Goal: Contribute content: Add original content to the website for others to see

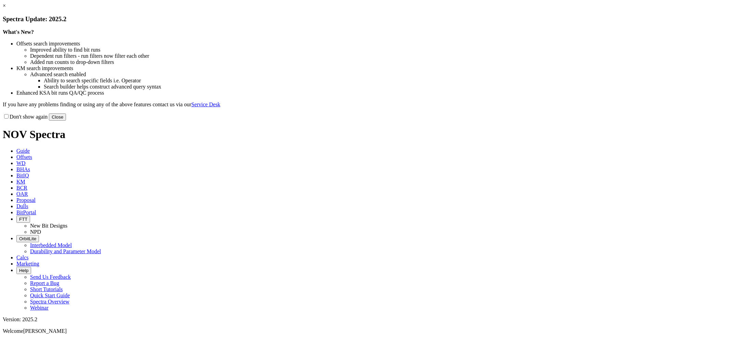
click at [66, 121] on button "Close" at bounding box center [57, 116] width 17 height 7
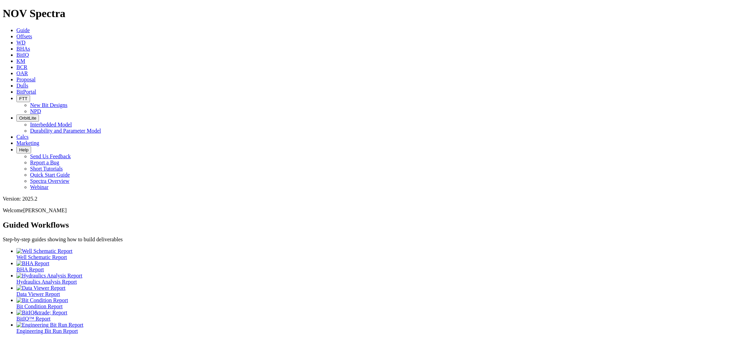
click at [16, 83] on icon at bounding box center [16, 86] width 0 height 6
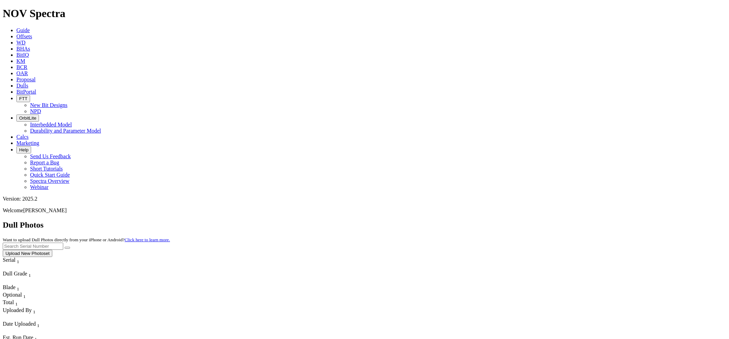
paste input "S319635"
click at [65, 247] on button "submit" at bounding box center [67, 248] width 5 height 2
drag, startPoint x: 599, startPoint y: 31, endPoint x: 533, endPoint y: 31, distance: 65.9
click at [533, 220] on div "Dull Photos Want to upload Dull Photos directly from your iPhone or Android? Cl…" at bounding box center [364, 238] width 723 height 37
paste input "20124"
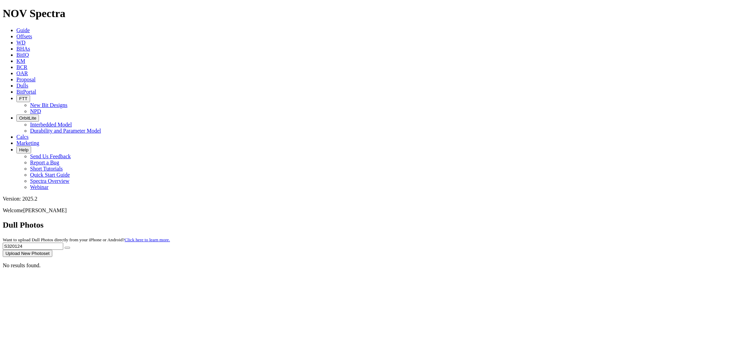
type input "S320124"
click at [65, 247] on button "submit" at bounding box center [67, 248] width 5 height 2
click at [52, 250] on button "Upload New Photoset" at bounding box center [28, 253] width 50 height 7
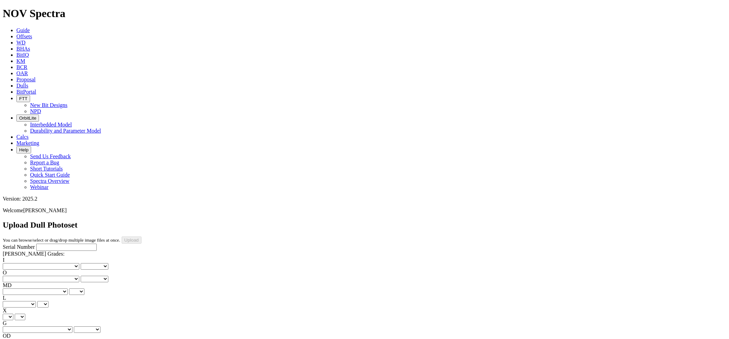
paste input "S320124"
type input "S320124"
click at [39, 263] on select "No lost, worn or damaged cutters 0 1 2 3 4 5 6 7 8 No diamond table left on any…" at bounding box center [41, 266] width 77 height 6
select select "number:6"
click at [14, 263] on select "No lost, worn or damaged cutters 0 1 2 3 4 5 6 7 8 No diamond table left on any…" at bounding box center [41, 266] width 77 height 6
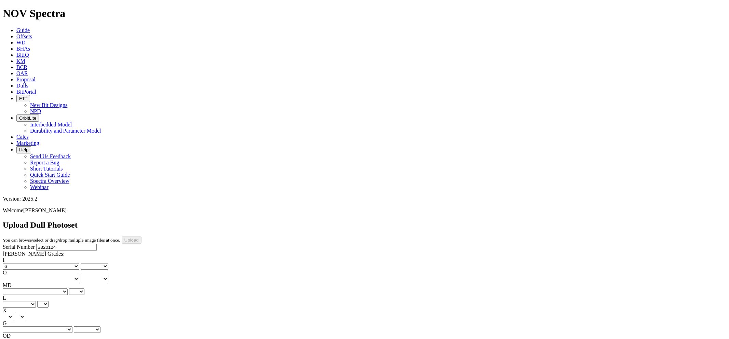
select select "number:6"
click at [73, 276] on select "No lost, worn or damaged cutters 0 1 2 3 4 5 6 7 8 No diamond table left on any…" at bounding box center [41, 279] width 77 height 6
select select "number:3"
click at [48, 276] on select "No lost, worn or damaged cutters 0 1 2 3 4 5 6 7 8 No diamond table left on any…" at bounding box center [41, 279] width 77 height 6
select select "number:3"
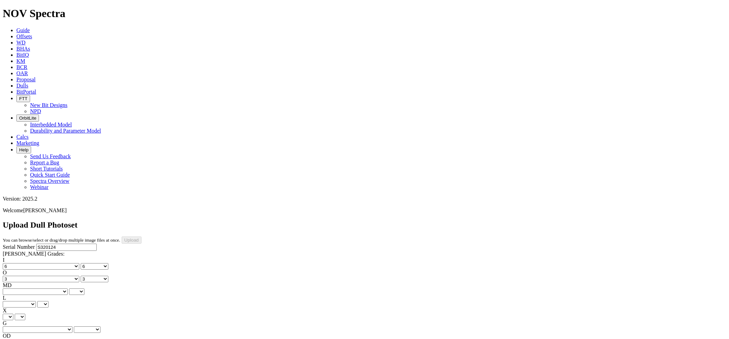
click at [38, 288] on select "BF - Bond Failure BT - Broken Teeth/Cutters BU - Balled Up Bit CR - Cored CT - …" at bounding box center [35, 291] width 65 height 6
select select "string:BT"
click at [14, 288] on select "BF - Bond Failure BT - Broken Teeth/Cutters BU - Balled Up Bit CR - Cored CT - …" at bounding box center [35, 291] width 65 height 6
select select "string:BT"
click at [36, 301] on select "A - All C - Cone G - Gauge N - Nose S - Shoulder T - Taper" at bounding box center [19, 304] width 33 height 6
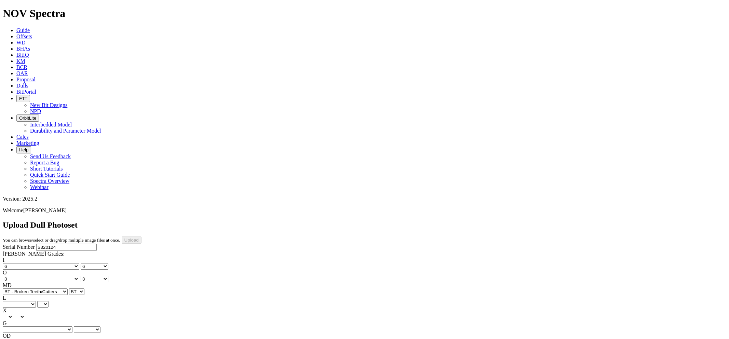
select select "string:A"
click at [36, 301] on select "A - All C - Cone G - Gauge N - Nose S - Shoulder T - Taper" at bounding box center [19, 304] width 33 height 6
select select "string:A"
click at [13, 314] on select "X" at bounding box center [8, 317] width 11 height 6
select select "string:X"
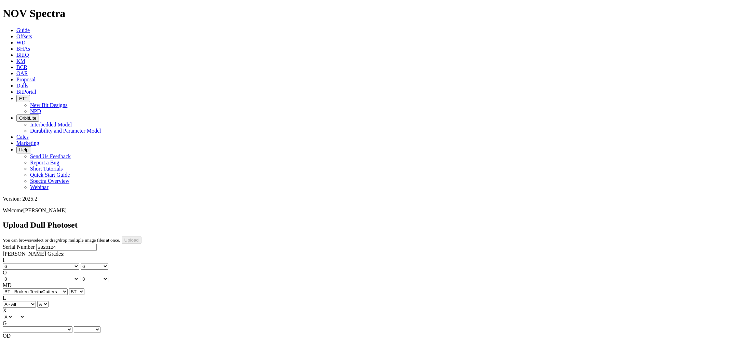
click at [13, 314] on select "X" at bounding box center [8, 317] width 11 height 6
select select "string:X"
click at [69, 326] on select "Unknown I - In Gauge 1 - 1/16 in Undergauge" 2 - 2/16 in Undergauge = ⅛ in" 8 -…" at bounding box center [38, 329] width 70 height 6
select select "string:I"
click at [48, 326] on select "Unknown I - In Gauge 1 - 1/16 in Undergauge" 2 - 2/16 in Undergauge = ⅛ in" 8 -…" at bounding box center [38, 329] width 70 height 6
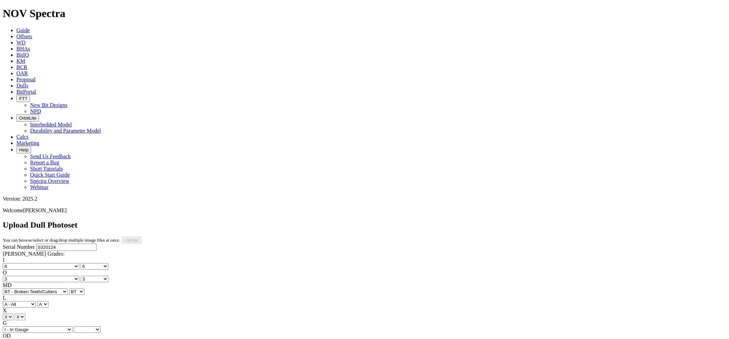
select select "string:I"
click at [35, 339] on select "BF - Bond Failure BT - Broken Teeth/Cutters BU - Balled Up Bit CR - Cored CT - …" at bounding box center [35, 342] width 65 height 6
select select "string:CT"
click at [14, 339] on select "BF - Bond Failure BT - Broken Teeth/Cutters BU - Balled Up Bit CR - Cored CT - …" at bounding box center [35, 342] width 65 height 6
select select "string:CT"
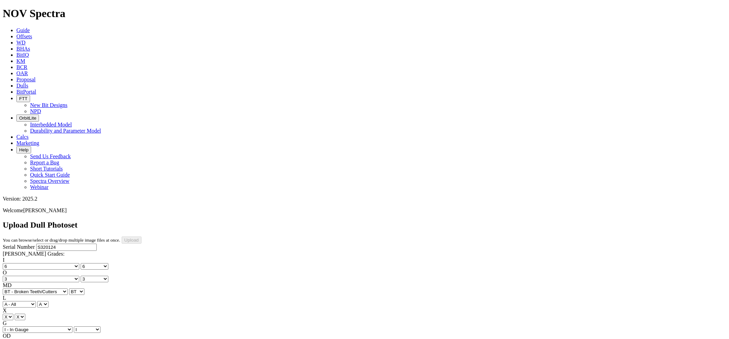
click at [36, 263] on select "No lost, worn or damaged cutters 0 1 2 3 4 5 6 7 8 No diamond table left on any…" at bounding box center [41, 266] width 77 height 6
select select "number:1"
click at [14, 263] on select "No lost, worn or damaged cutters 0 1 2 3 4 5 6 7 8 No diamond table left on any…" at bounding box center [41, 266] width 77 height 6
select select "number:1"
click at [72, 276] on select "No lost, worn or damaged cutters 0 1 2 3 4 5 6 7 8 No diamond table left on any…" at bounding box center [41, 279] width 77 height 6
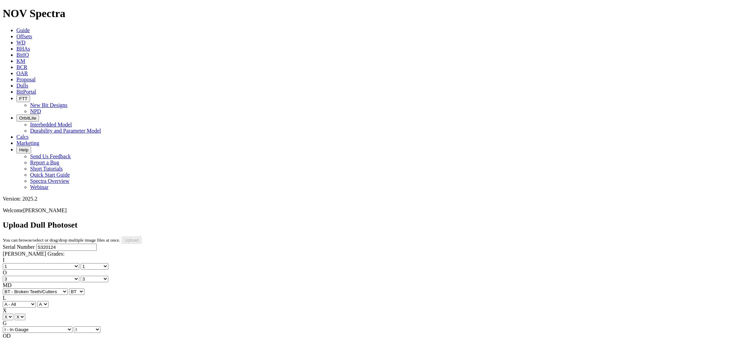
select select "number:1"
click at [48, 276] on select "No lost, worn or damaged cutters 0 1 2 3 4 5 6 7 8 No diamond table left on any…" at bounding box center [41, 279] width 77 height 6
select select "number:1"
click at [38, 288] on select "BF - Bond Failure BT - Broken Teeth/Cutters BU - Balled Up Bit CR - Cored CT - …" at bounding box center [35, 291] width 65 height 6
select select "string:WT"
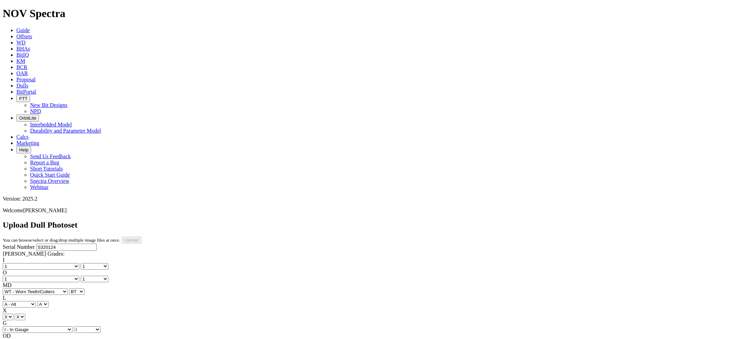
click at [14, 288] on select "BF - Bond Failure BT - Broken Teeth/Cutters BU - Balled Up Bit CR - Cored CT - …" at bounding box center [35, 291] width 65 height 6
select select "string:WT"
click at [38, 339] on select "BF - Bond Failure BT - Broken Teeth/Cutters BU - Balled Up Bit CR - Cored CT - …" at bounding box center [35, 342] width 65 height 6
select select "string:BT"
click at [14, 339] on select "BF - Bond Failure BT - Broken Teeth/Cutters BU - Balled Up Bit CR - Cored CT - …" at bounding box center [35, 342] width 65 height 6
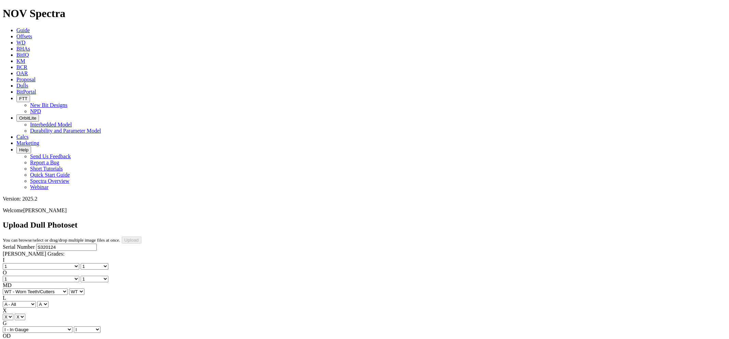
select select "string:BT"
select select "string:TD"
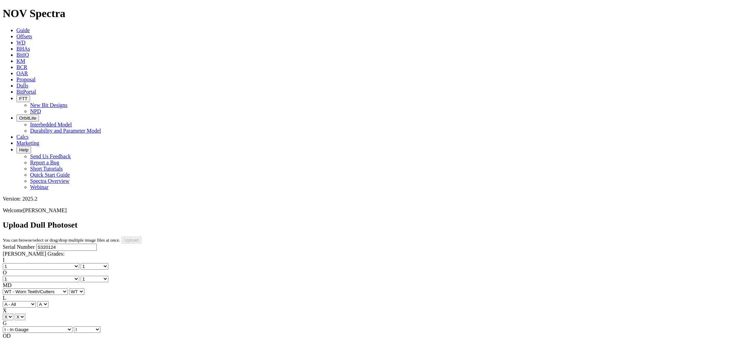
type input "7/3/25"
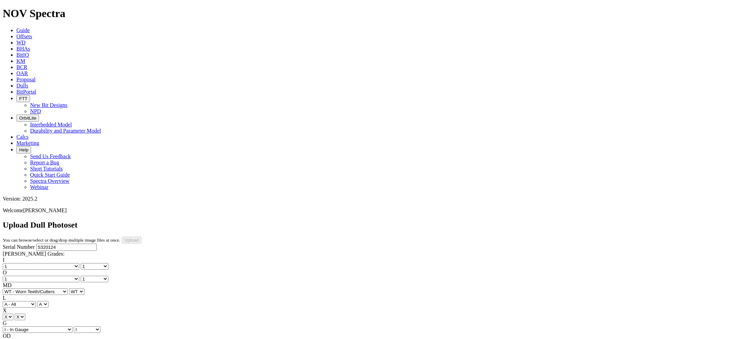
click at [30, 27] on span "Guide" at bounding box center [22, 30] width 13 height 6
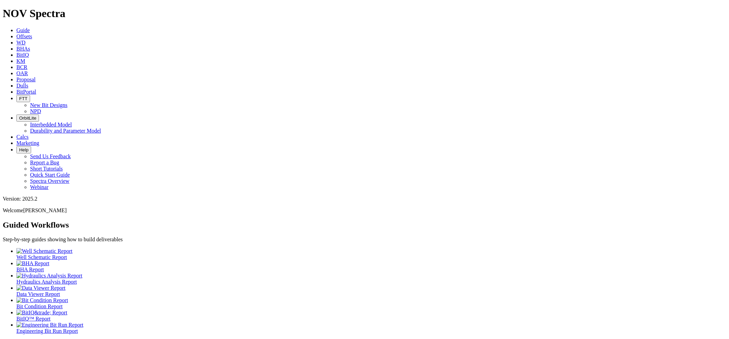
click at [28, 83] on span "Dulls" at bounding box center [22, 86] width 12 height 6
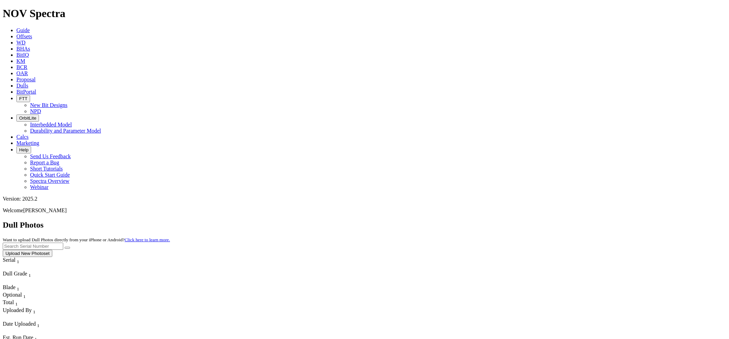
click at [63, 243] on input "text" at bounding box center [33, 246] width 60 height 7
paste input "S320761"
click at [65, 247] on button "submit" at bounding box center [67, 248] width 5 height 2
drag, startPoint x: 591, startPoint y: 29, endPoint x: 566, endPoint y: 31, distance: 25.0
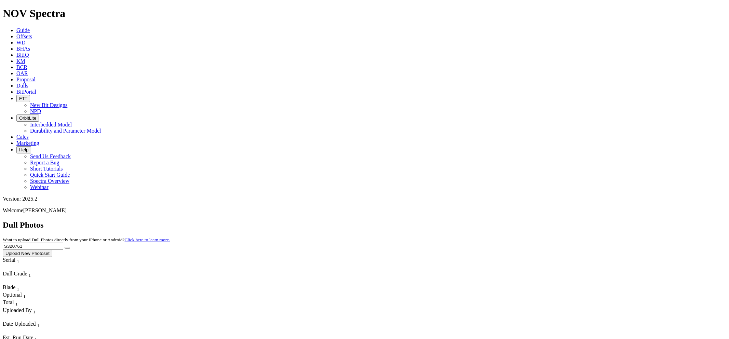
click at [556, 220] on div "Dull Photos Want to upload Dull Photos directly from your iPhone or Android? Cl…" at bounding box center [364, 238] width 723 height 37
paste input "422"
click at [65, 247] on button "submit" at bounding box center [67, 248] width 5 height 2
drag, startPoint x: 599, startPoint y: 27, endPoint x: 529, endPoint y: 28, distance: 70.7
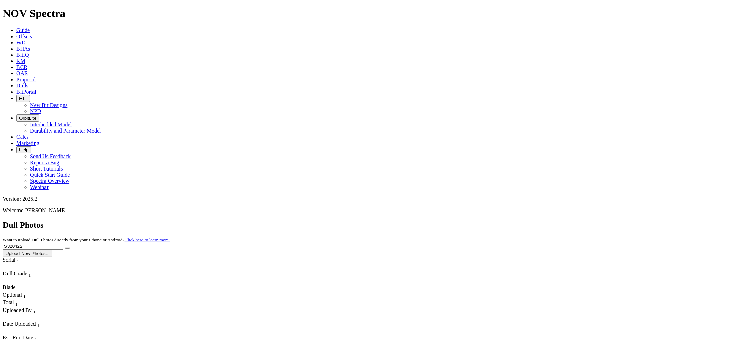
click at [527, 220] on div "Dull Photos Want to upload Dull Photos directly from your iPhone or Android? Cl…" at bounding box center [364, 238] width 723 height 37
paste input "17240"
type input "S317240"
click at [65, 247] on button "submit" at bounding box center [67, 248] width 5 height 2
click at [52, 250] on button "Upload New Photoset" at bounding box center [28, 253] width 50 height 7
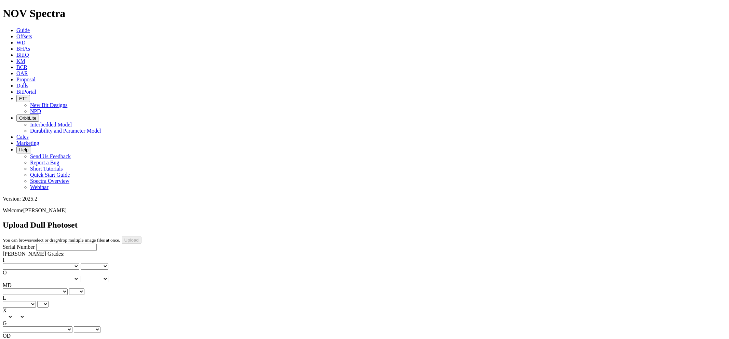
click at [45, 244] on input "Serial Number" at bounding box center [66, 247] width 60 height 7
paste input "S317240"
type input "S317240"
click at [36, 263] on select "No lost, worn or damaged cutters 0 1 2 3 4 5 6 7 8 No diamond table left on any…" at bounding box center [41, 266] width 77 height 6
select select "number:1"
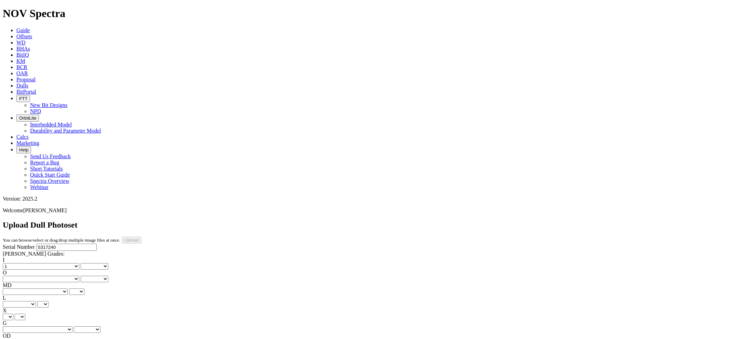
click at [14, 263] on select "No lost, worn or damaged cutters 0 1 2 3 4 5 6 7 8 No diamond table left on any…" at bounding box center [41, 266] width 77 height 6
select select "number:1"
click at [75, 276] on select "No lost, worn or damaged cutters 0 1 2 3 4 5 6 7 8 No diamond table left on any…" at bounding box center [41, 279] width 77 height 6
select select "number:2"
click at [48, 276] on select "No lost, worn or damaged cutters 0 1 2 3 4 5 6 7 8 No diamond table left on any…" at bounding box center [41, 279] width 77 height 6
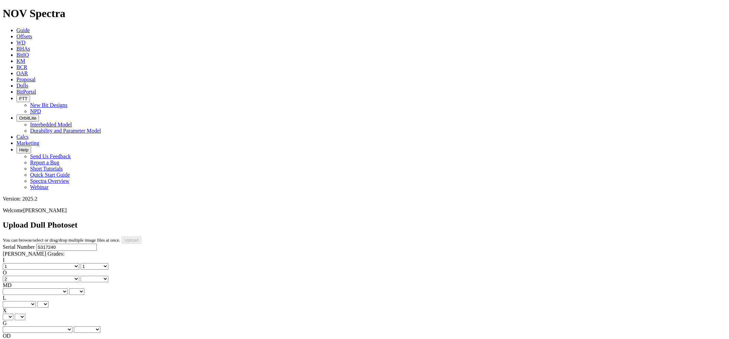
select select "number:2"
click at [37, 288] on select "BF - Bond Failure BT - Broken Teeth/Cutters BU - Balled Up Bit CR - Cored CT - …" at bounding box center [35, 291] width 65 height 6
select select "string:WT"
click at [14, 288] on select "BF - Bond Failure BT - Broken Teeth/Cutters BU - Balled Up Bit CR - Cored CT - …" at bounding box center [35, 291] width 65 height 6
select select "string:WT"
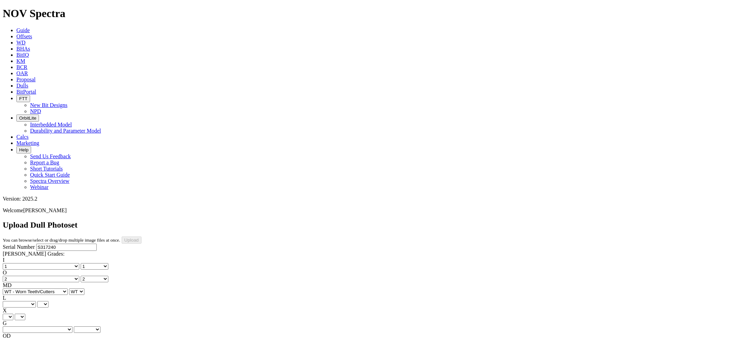
click at [36, 301] on select "A - All C - Cone G - Gauge N - Nose S - Shoulder T - Taper" at bounding box center [19, 304] width 33 height 6
select select "string:A"
click at [36, 301] on select "A - All C - Cone G - Gauge N - Nose S - Shoulder T - Taper" at bounding box center [19, 304] width 33 height 6
select select "string:A"
click at [13, 314] on select "X" at bounding box center [8, 317] width 11 height 6
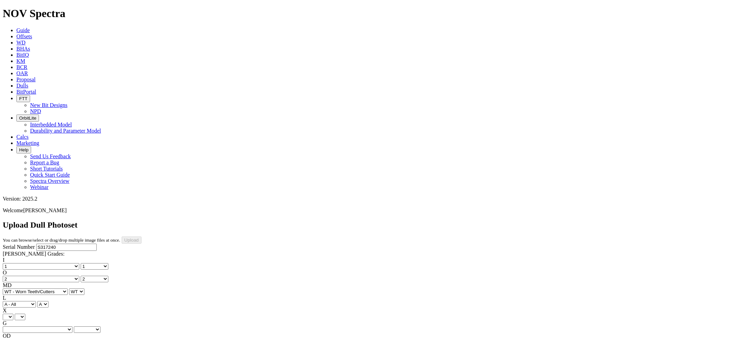
select select "string:X"
click at [13, 314] on select "X" at bounding box center [8, 317] width 11 height 6
select select "string:X"
click at [71, 326] on select "Unknown I - In Gauge 1 - 1/16 in Undergauge" 2 - 2/16 in Undergauge = ⅛ in" 8 -…" at bounding box center [38, 329] width 70 height 6
select select "string:I"
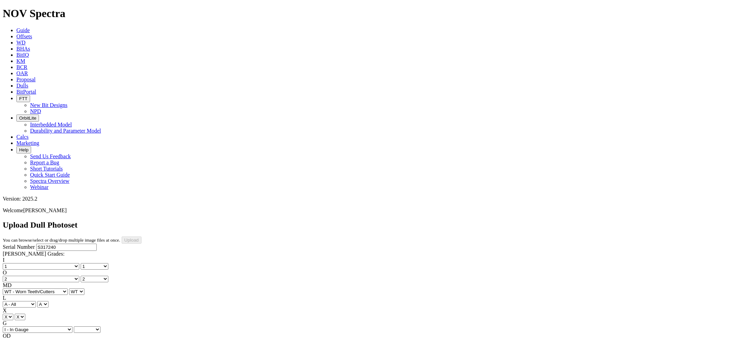
click at [48, 326] on select "Unknown I - In Gauge 1 - 1/16 in Undergauge" 2 - 2/16 in Undergauge = ⅛ in" 8 -…" at bounding box center [38, 329] width 70 height 6
select select "string:I"
click at [38, 339] on select "BF - Bond Failure BT - Broken Teeth/Cutters BU - Balled Up Bit CR - Cored CT - …" at bounding box center [35, 342] width 65 height 6
select select "string:CT"
click at [14, 339] on select "BF - Bond Failure BT - Broken Teeth/Cutters BU - Balled Up Bit CR - Cored CT - …" at bounding box center [35, 342] width 65 height 6
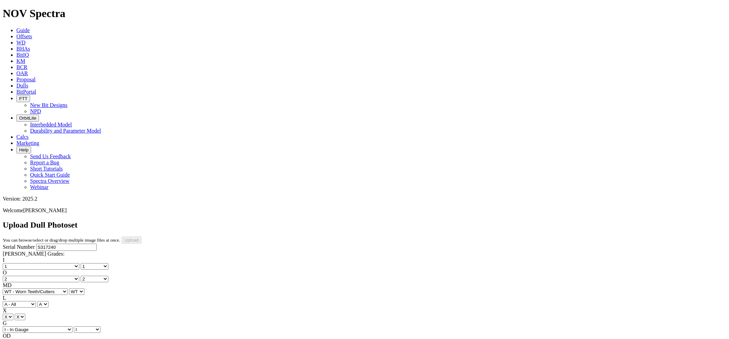
select select "string:CT"
select select "string:TD"
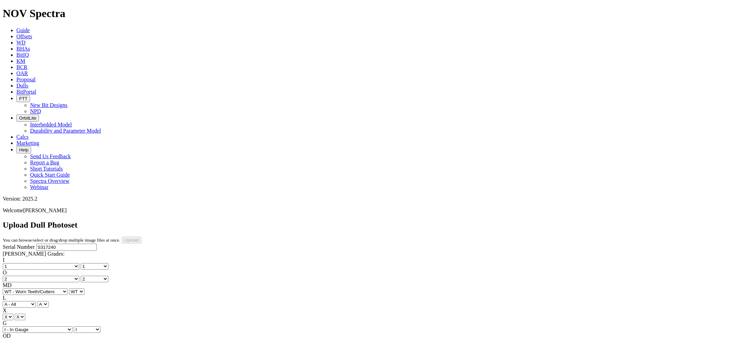
type input "10/7/25"
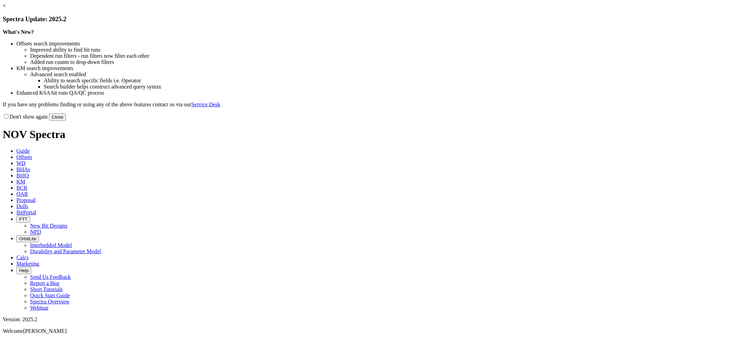
drag, startPoint x: 0, startPoint y: 0, endPoint x: 513, endPoint y: 55, distance: 516.1
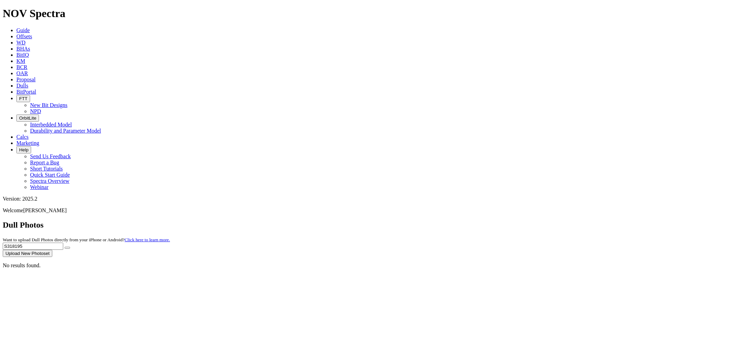
click at [52, 250] on button "Upload New Photoset" at bounding box center [28, 253] width 50 height 7
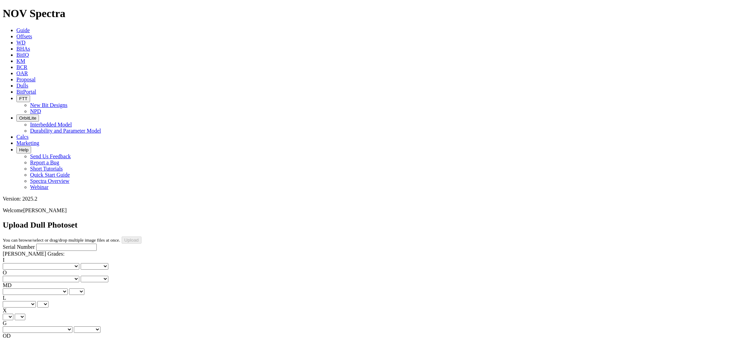
click at [36, 244] on input "Serial Number" at bounding box center [66, 247] width 60 height 7
paste input "S318195"
type input "S318195"
click at [38, 263] on select "No lost, worn or damaged cutters 0 1 2 3 4 5 6 7 8 No diamond table left on any…" at bounding box center [41, 266] width 77 height 6
select select "number:1"
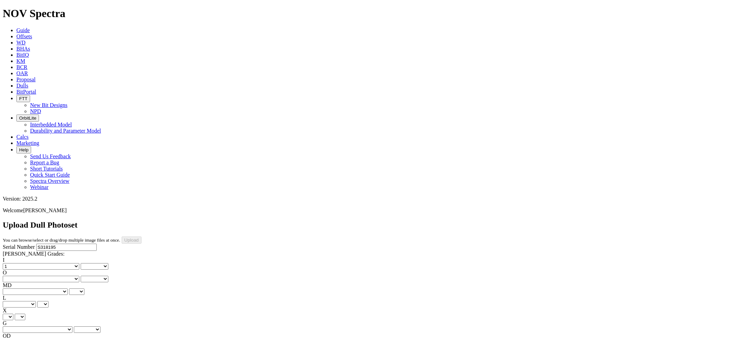
click at [14, 263] on select "No lost, worn or damaged cutters 0 1 2 3 4 5 6 7 8 No diamond table left on any…" at bounding box center [41, 266] width 77 height 6
select select "number:1"
click at [72, 276] on select "No lost, worn or damaged cutters 0 1 2 3 4 5 6 7 8 No diamond table left on any…" at bounding box center [41, 279] width 77 height 6
select select "number:1"
click at [48, 276] on select "No lost, worn or damaged cutters 0 1 2 3 4 5 6 7 8 No diamond table left on any…" at bounding box center [41, 279] width 77 height 6
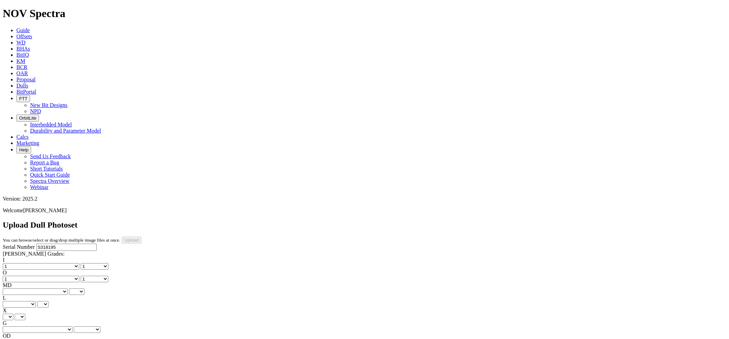
select select "number:1"
click at [36, 288] on select "BF - Bond Failure BT - Broken Teeth/Cutters BU - Balled Up Bit CR - Cored CT - …" at bounding box center [35, 291] width 65 height 6
select select "string:WT"
click at [14, 288] on select "BF - Bond Failure BT - Broken Teeth/Cutters BU - Balled Up Bit CR - Cored CT - …" at bounding box center [35, 291] width 65 height 6
select select "string:WT"
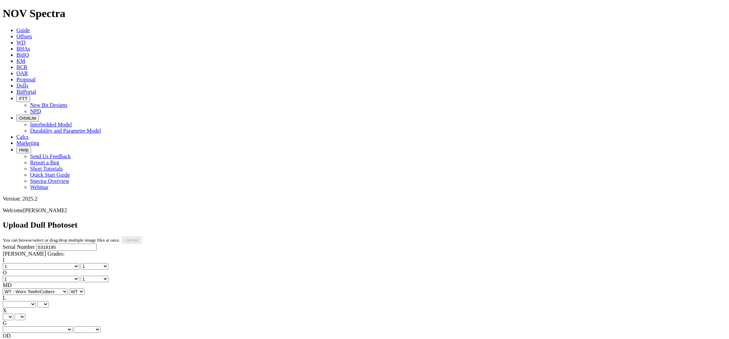
click at [36, 301] on select "A - All C - Cone G - Gauge N - Nose S - Shoulder T - Taper" at bounding box center [19, 304] width 33 height 6
select select "string:A"
click at [36, 301] on select "A - All C - Cone G - Gauge N - Nose S - Shoulder T - Taper" at bounding box center [19, 304] width 33 height 6
select select "string:A"
click at [13, 314] on select "X" at bounding box center [8, 317] width 11 height 6
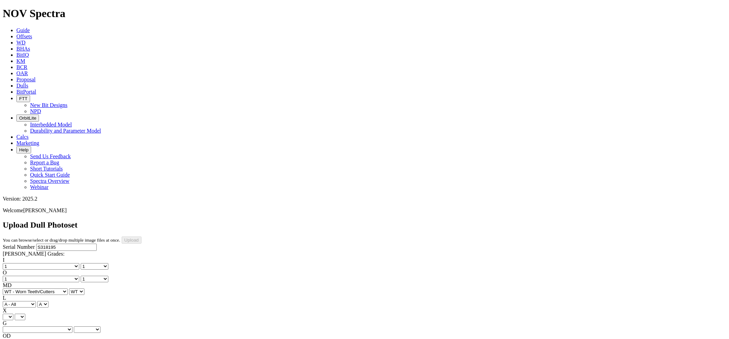
select select "string:X"
click at [13, 314] on select "X" at bounding box center [8, 317] width 11 height 6
select select "string:X"
click at [70, 326] on select "Unknown I - In Gauge 1 - 1/16 in Undergauge" 2 - 2/16 in Undergauge = ⅛ in" 8 -…" at bounding box center [38, 329] width 70 height 6
select select "string:I"
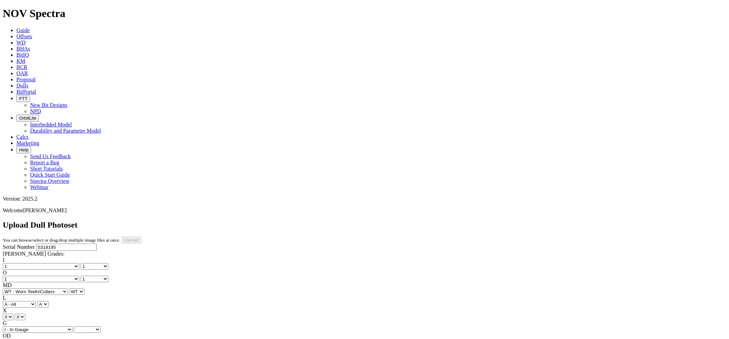
click at [48, 326] on select "Unknown I - In Gauge 1 - 1/16 in Undergauge" 2 - 2/16 in Undergauge = ⅛ in" 8 -…" at bounding box center [38, 329] width 70 height 6
select select "string:I"
click at [39, 339] on select "BF - Bond Failure BT - Broken Teeth/Cutters BU - Balled Up Bit CR - Cored CT - …" at bounding box center [35, 342] width 65 height 6
select select "string:NO"
click at [14, 339] on select "BF - Bond Failure BT - Broken Teeth/Cutters BU - Balled Up Bit CR - Cored CT - …" at bounding box center [35, 342] width 65 height 6
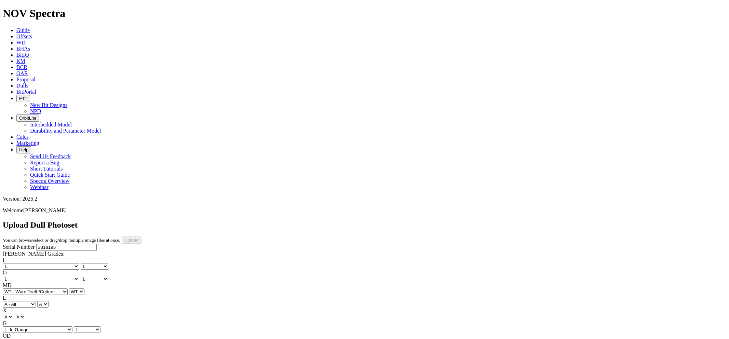
select select "string:NO"
select select "string:TD"
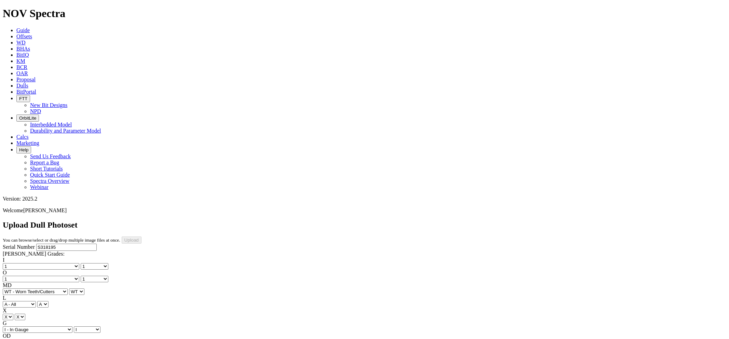
drag, startPoint x: 169, startPoint y: 105, endPoint x: 157, endPoint y: 94, distance: 16.4
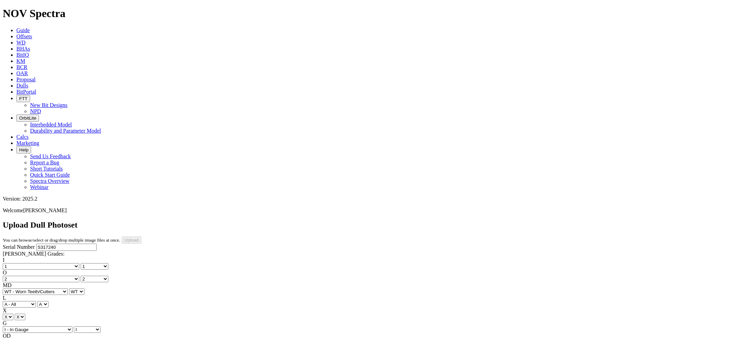
select select "number:1"
select select "number:2"
select select "string:WT"
select select "string:I"
select select "string:CT"
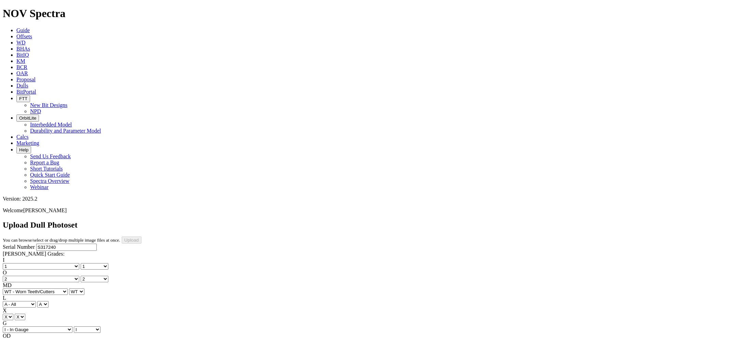
select select "string:TD"
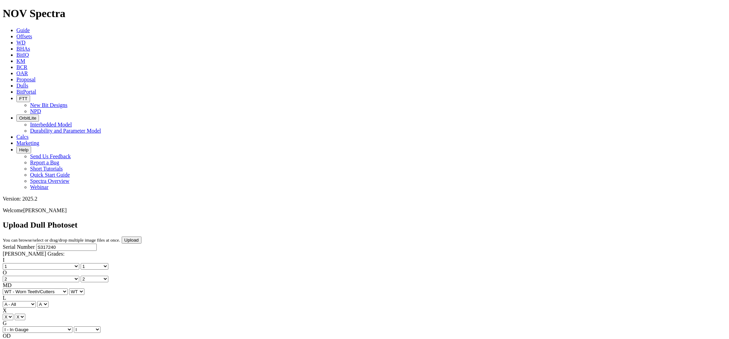
select select "number:1"
select select "number:2"
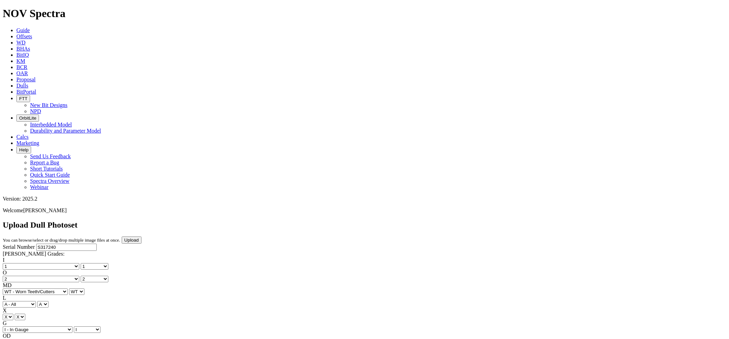
select select "string:WT"
select select "string:I"
select select "string:CT"
select select "string:TD"
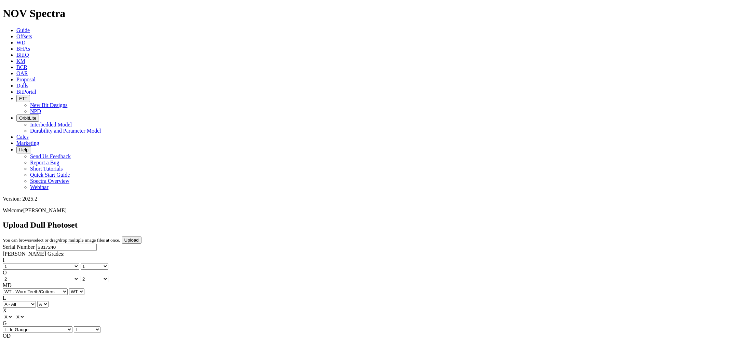
type input "7/7/25"
click at [141, 236] on input "Upload" at bounding box center [132, 239] width 20 height 7
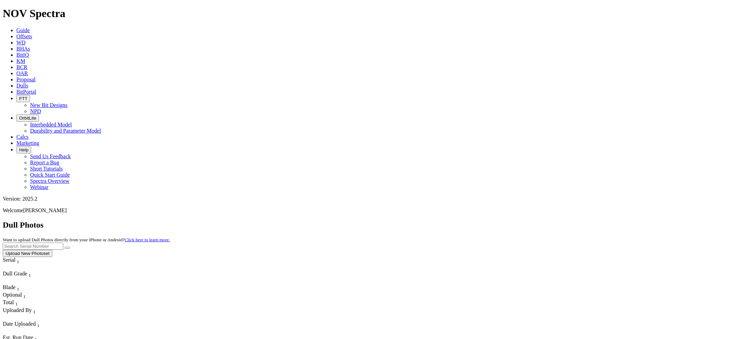
paste input "S317240"
type input "S317240"
click at [65, 247] on button "submit" at bounding box center [67, 248] width 5 height 2
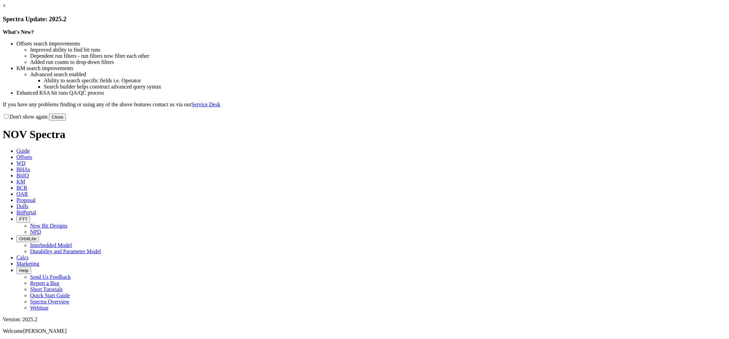
drag, startPoint x: 0, startPoint y: 0, endPoint x: 509, endPoint y: 53, distance: 512.1
click at [66, 121] on button "Close" at bounding box center [57, 116] width 17 height 7
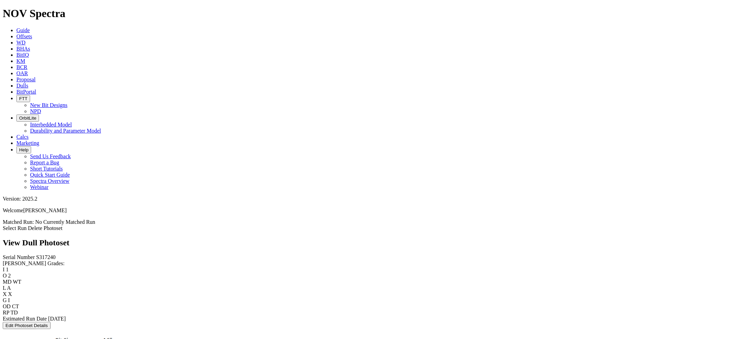
click at [51, 322] on button "Edit Photoset Details" at bounding box center [27, 325] width 48 height 7
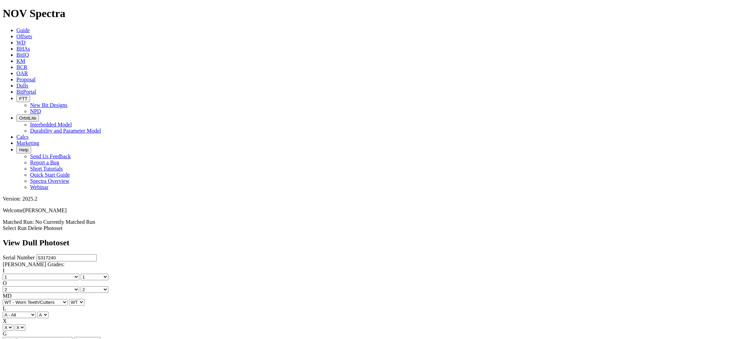
click at [63, 225] on link "Delete Photoset" at bounding box center [45, 228] width 35 height 6
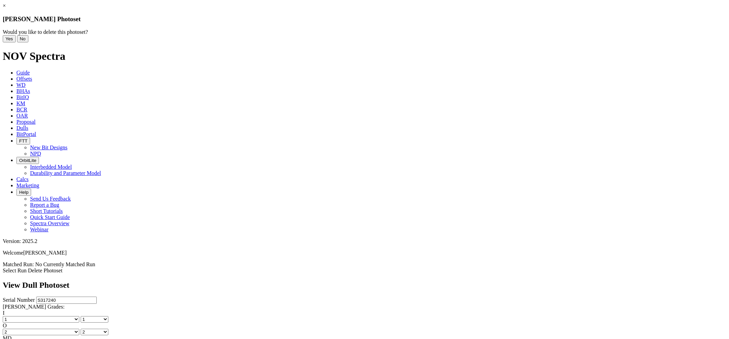
click at [16, 42] on button "Yes" at bounding box center [9, 38] width 13 height 7
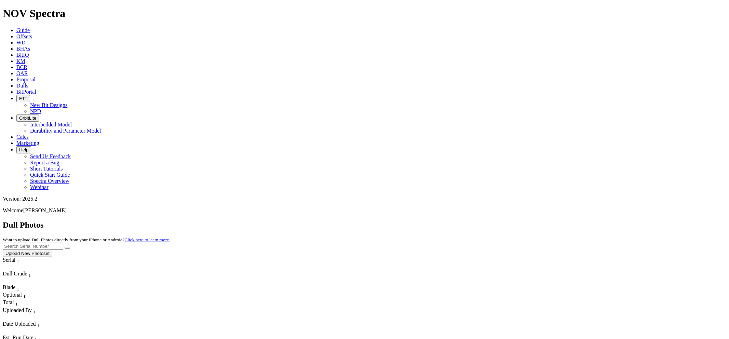
click at [63, 243] on input "text" at bounding box center [33, 246] width 60 height 7
paste input "S317240"
type input "S317240"
click at [65, 247] on button "submit" at bounding box center [67, 248] width 5 height 2
click at [52, 250] on button "Upload New Photoset" at bounding box center [28, 253] width 50 height 7
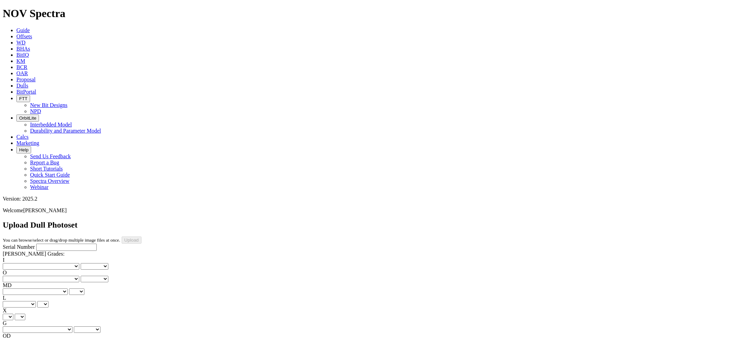
paste input "S317240"
type input "S317240"
click at [36, 263] on select "No lost, worn or damaged cutters 0 1 2 3 4 5 6 7 8 No diamond table left on any…" at bounding box center [41, 266] width 77 height 6
select select "number:1"
click at [14, 263] on select "No lost, worn or damaged cutters 0 1 2 3 4 5 6 7 8 No diamond table left on any…" at bounding box center [41, 266] width 77 height 6
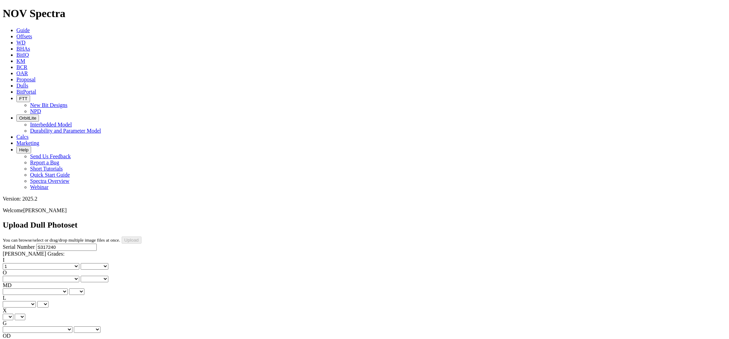
select select "number:1"
click at [74, 276] on select "No lost, worn or damaged cutters 0 1 2 3 4 5 6 7 8 No diamond table left on any…" at bounding box center [41, 279] width 77 height 6
select select "number:2"
click at [48, 276] on select "No lost, worn or damaged cutters 0 1 2 3 4 5 6 7 8 No diamond table left on any…" at bounding box center [41, 279] width 77 height 6
select select "number:2"
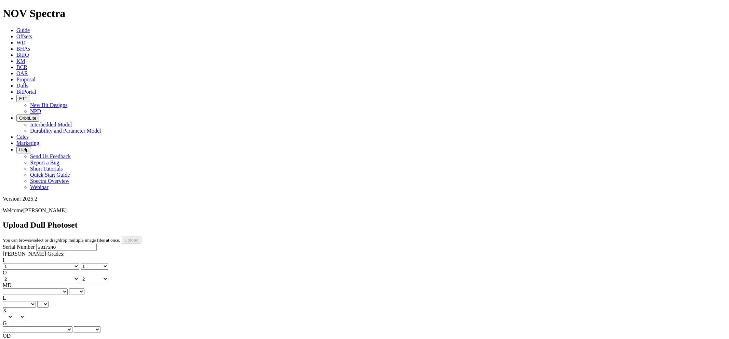
click at [36, 288] on select "BF - Bond Failure BT - Broken Teeth/Cutters BU - Balled Up Bit CR - Cored CT - …" at bounding box center [35, 291] width 65 height 6
select select "string:WT"
click at [14, 288] on select "BF - Bond Failure BT - Broken Teeth/Cutters BU - Balled Up Bit CR - Cored CT - …" at bounding box center [35, 291] width 65 height 6
select select "string:WT"
click at [36, 301] on select "A - All C - Cone G - Gauge N - Nose S - Shoulder T - Taper" at bounding box center [19, 304] width 33 height 6
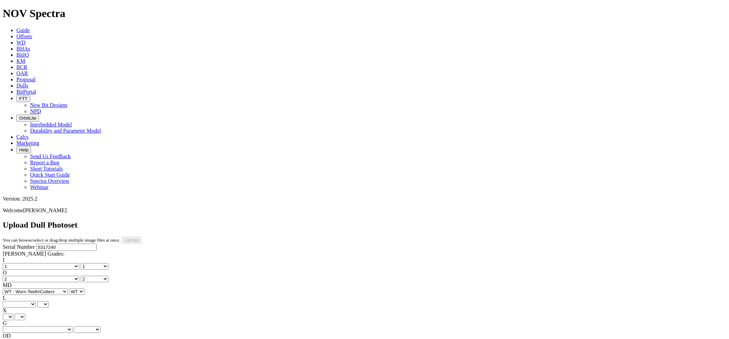
select select "string:A"
click at [36, 301] on select "A - All C - Cone G - Gauge N - Nose S - Shoulder T - Taper" at bounding box center [19, 304] width 33 height 6
select select "string:A"
click at [13, 314] on select "X" at bounding box center [8, 317] width 11 height 6
select select "string:X"
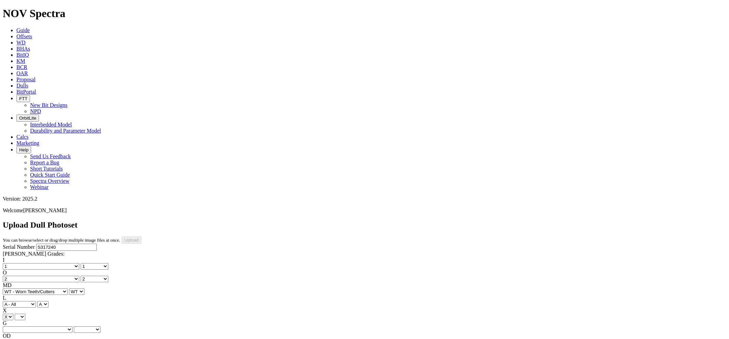
click at [13, 314] on select "X" at bounding box center [8, 317] width 11 height 6
select select "string:X"
click at [69, 326] on select "Unknown I - In Gauge 1 - 1/16 in Undergauge" 2 - 2/16 in Undergauge = ⅛ in" 8 -…" at bounding box center [38, 329] width 70 height 6
select select "string:I"
click at [48, 326] on select "Unknown I - In Gauge 1 - 1/16 in Undergauge" 2 - 2/16 in Undergauge = ⅛ in" 8 -…" at bounding box center [38, 329] width 70 height 6
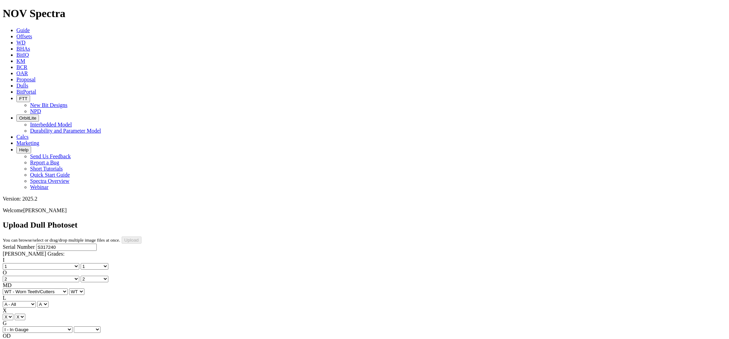
select select "string:I"
click at [36, 339] on select "BF - Bond Failure BT - Broken Teeth/Cutters BU - Balled Up Bit CR - Cored CT - …" at bounding box center [35, 342] width 65 height 6
select select "string:CT"
click at [14, 339] on select "BF - Bond Failure BT - Broken Teeth/Cutters BU - Balled Up Bit CR - Cored CT - …" at bounding box center [35, 342] width 65 height 6
select select "string:CT"
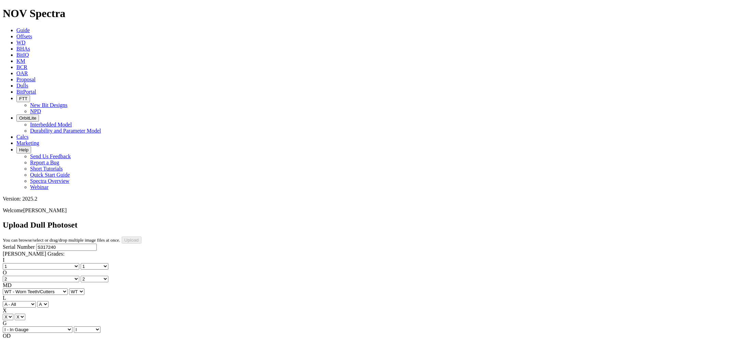
select select "string:TD"
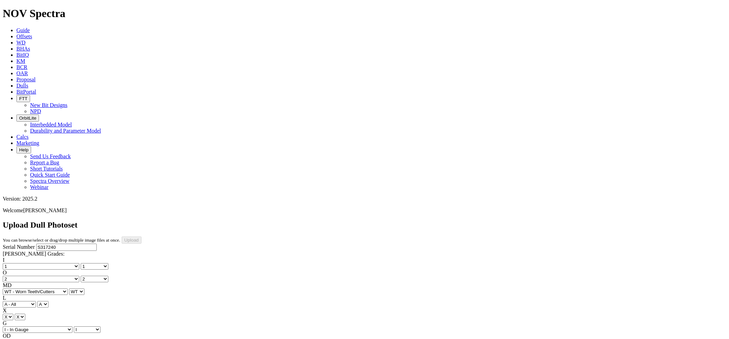
type input "7/7/25"
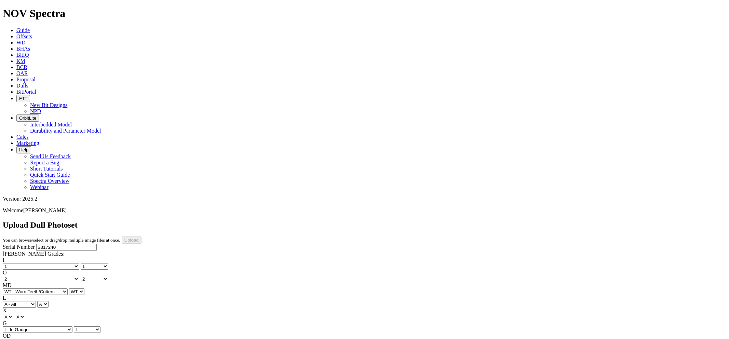
select select "number:1"
select select "number:2"
select select "string:WT"
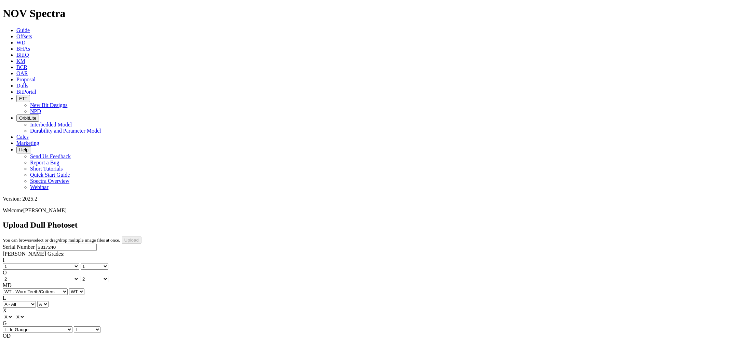
select select "string:I"
select select "string:CT"
select select "string:TD"
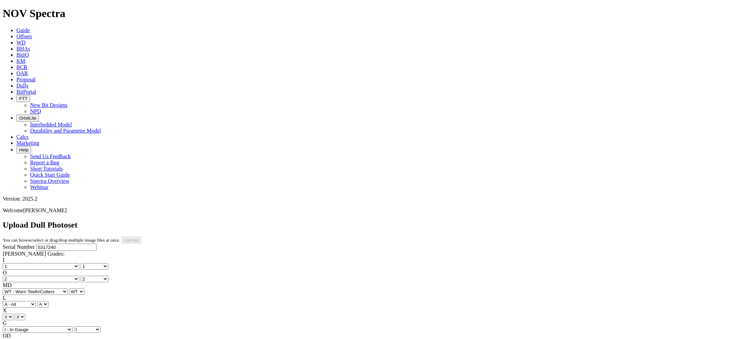
select select "string:BladePhoto1"
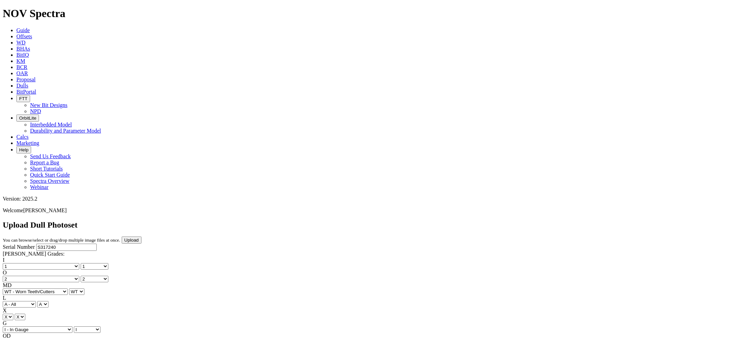
click at [141, 236] on input "Upload" at bounding box center [132, 239] width 20 height 7
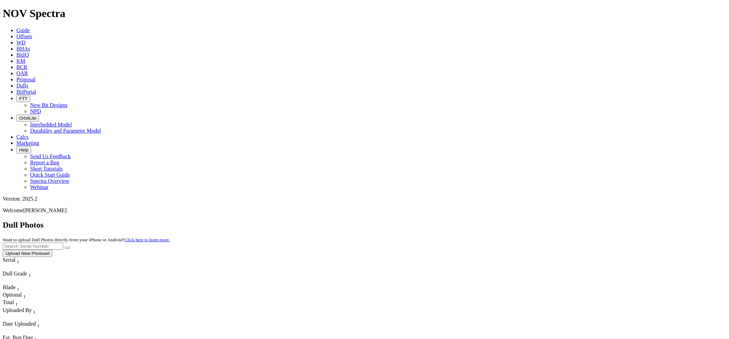
click at [63, 243] on input "text" at bounding box center [33, 246] width 60 height 7
paste input "S317240"
type input "S317240"
click at [65, 247] on button "submit" at bounding box center [67, 248] width 5 height 2
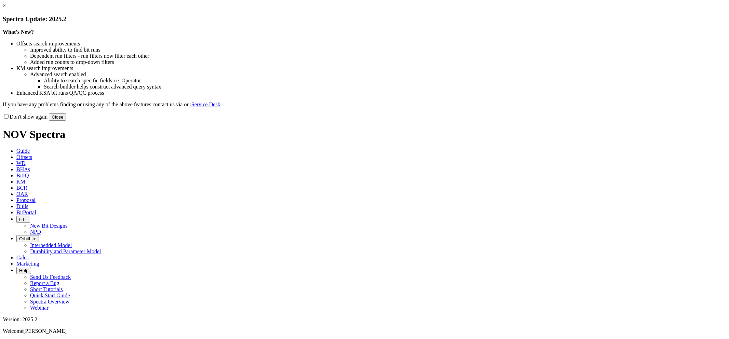
click at [66, 121] on button "Close" at bounding box center [57, 116] width 17 height 7
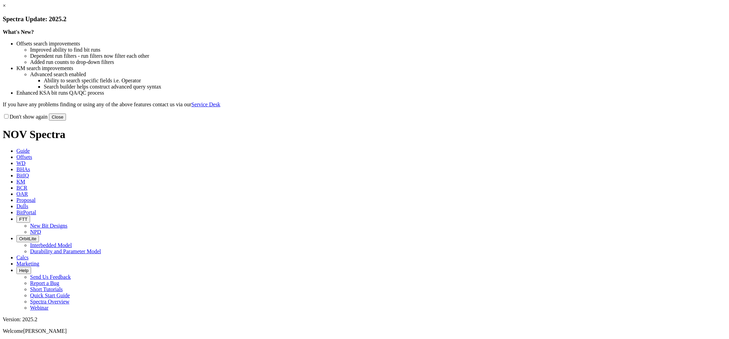
click at [66, 121] on button "Close" at bounding box center [57, 116] width 17 height 7
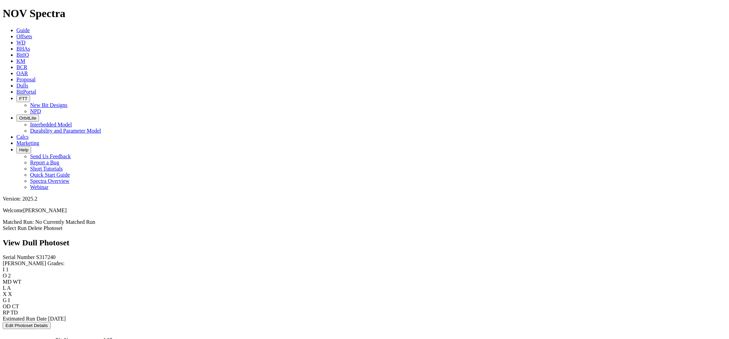
scroll to position [935, 0]
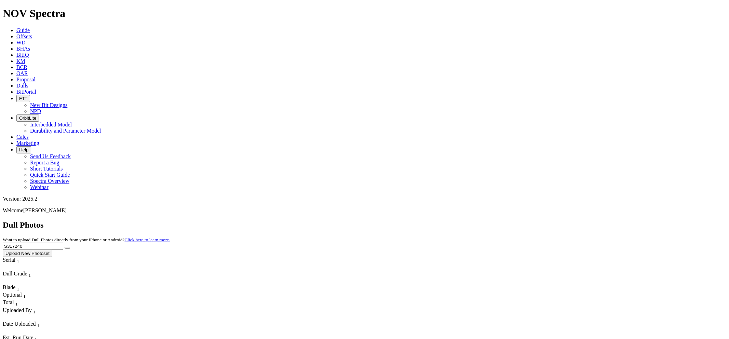
drag, startPoint x: 589, startPoint y: 28, endPoint x: 509, endPoint y: 29, distance: 79.6
click at [509, 220] on div "Dull Photos Want to upload Dull Photos directly from your iPhone or Android? Cl…" at bounding box center [364, 238] width 723 height 37
paste input "788"
click at [65, 247] on button "submit" at bounding box center [67, 248] width 5 height 2
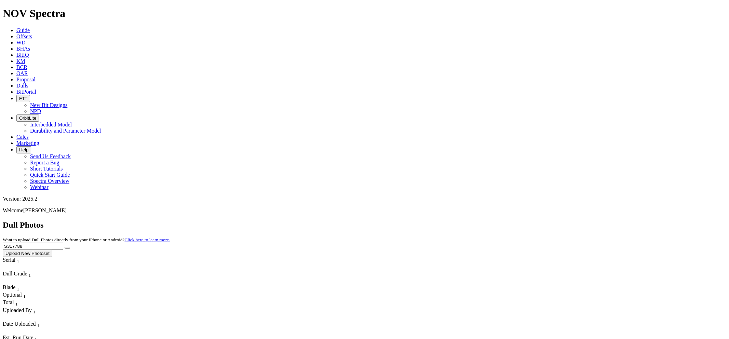
drag, startPoint x: 608, startPoint y: 26, endPoint x: 547, endPoint y: 29, distance: 60.9
click at [547, 220] on div "Dull Photos Want to upload Dull Photos directly from your iPhone or Android? Cl…" at bounding box center [364, 238] width 723 height 37
paste input "0727"
click at [65, 247] on button "submit" at bounding box center [67, 248] width 5 height 2
drag, startPoint x: 592, startPoint y: 32, endPoint x: 531, endPoint y: 32, distance: 61.2
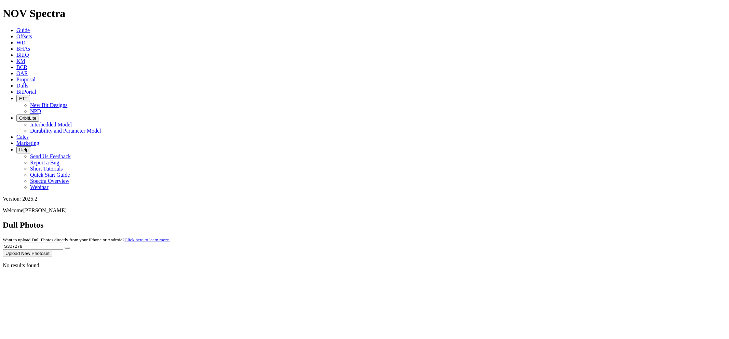
click at [531, 220] on div "Dull Photos Want to upload Dull Photos directly from your iPhone or Android? Cl…" at bounding box center [364, 238] width 723 height 37
paste input "18124"
type input "S318124"
click at [65, 247] on button "submit" at bounding box center [67, 248] width 5 height 2
click at [52, 250] on button "Upload New Photoset" at bounding box center [28, 253] width 50 height 7
